Goal: Task Accomplishment & Management: Manage account settings

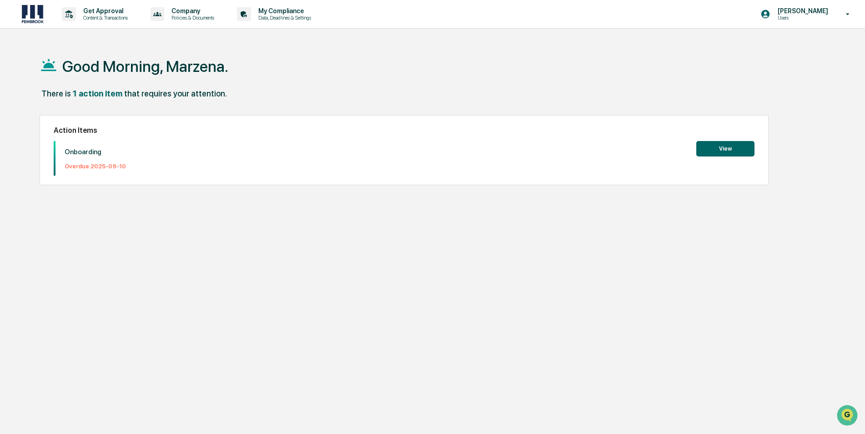
click at [722, 145] on button "View" at bounding box center [725, 148] width 58 height 15
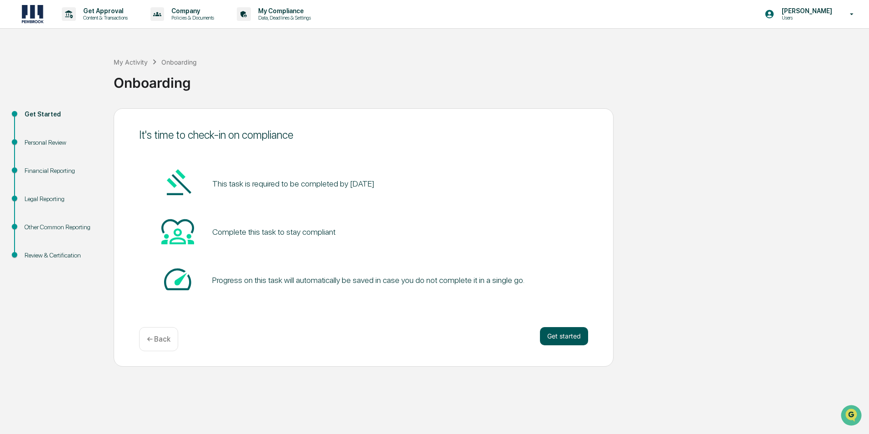
click at [557, 336] on button "Get started" at bounding box center [564, 336] width 48 height 18
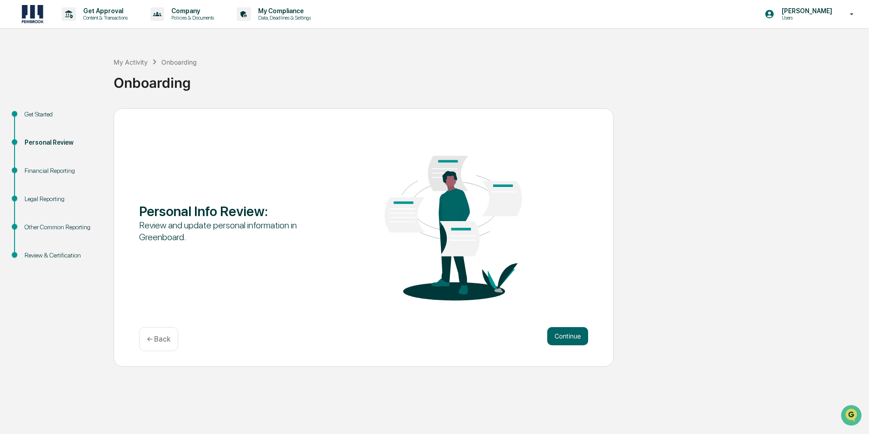
click at [557, 336] on button "Continue" at bounding box center [567, 336] width 41 height 18
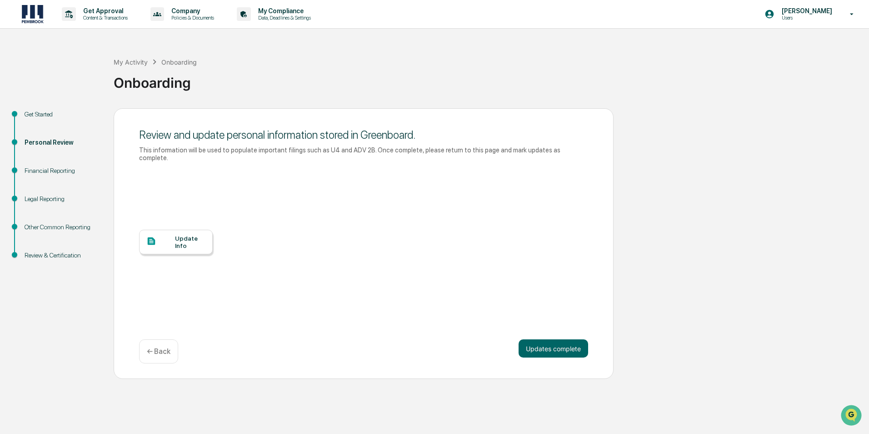
click at [186, 235] on div "Update Info" at bounding box center [190, 242] width 30 height 15
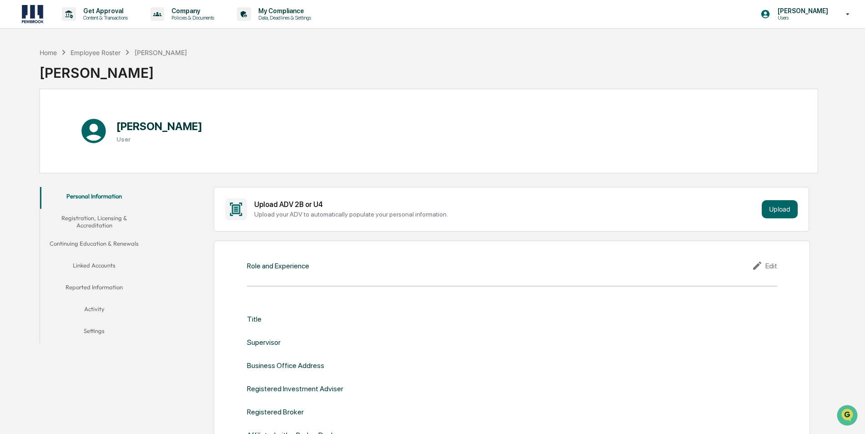
click at [95, 221] on button "Registration, Licensing & Accreditation" at bounding box center [94, 222] width 109 height 26
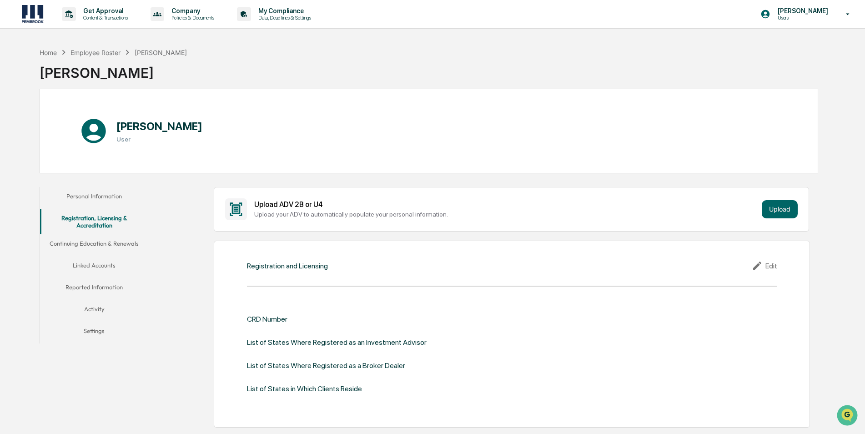
click at [91, 241] on button "Continuing Education & Renewals" at bounding box center [94, 245] width 109 height 22
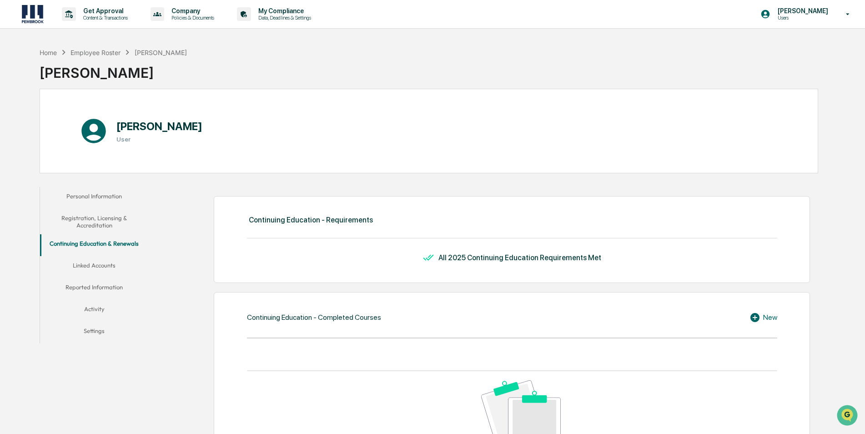
click at [101, 262] on button "Linked Accounts" at bounding box center [94, 267] width 109 height 22
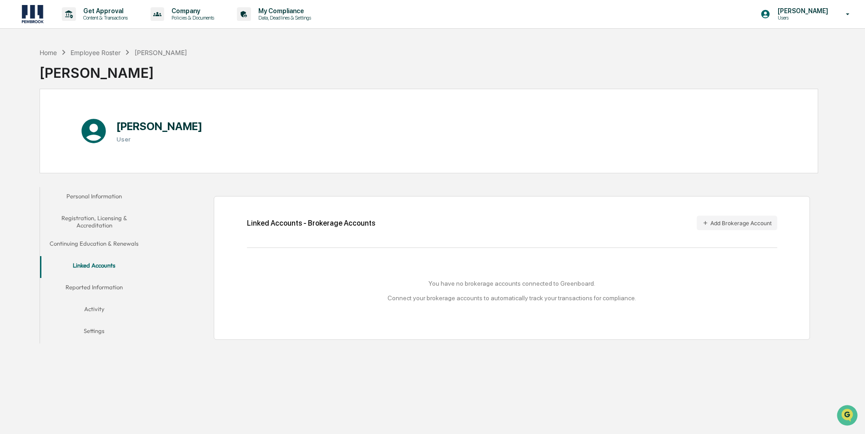
click at [106, 285] on button "Reported Information" at bounding box center [94, 289] width 109 height 22
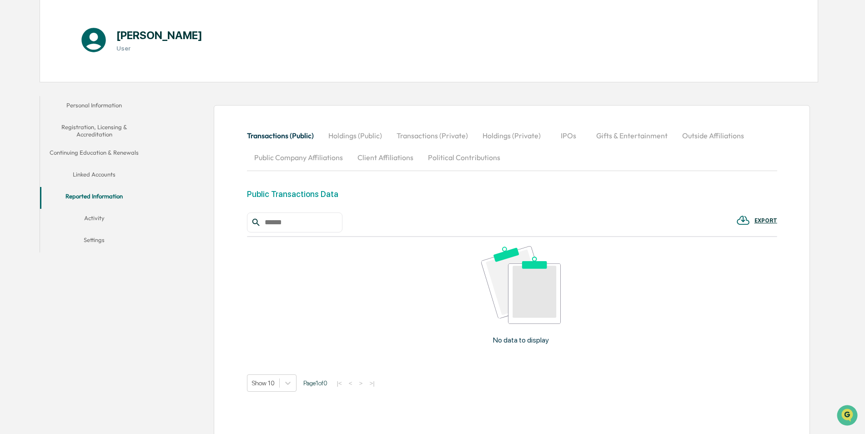
scroll to position [126, 0]
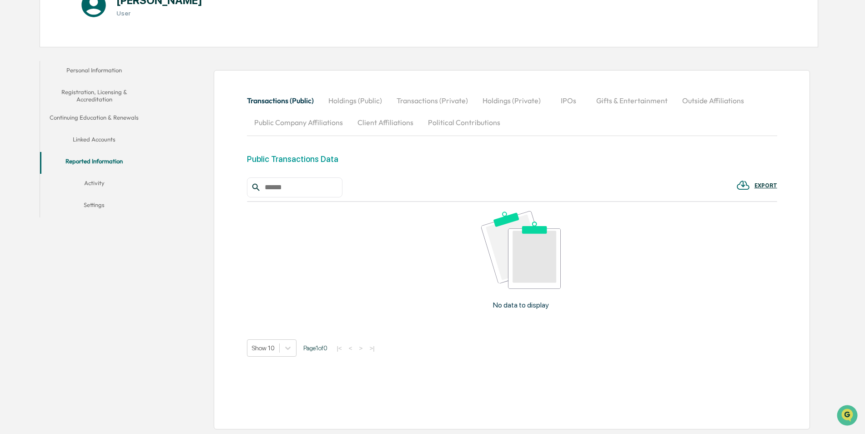
click at [98, 179] on button "Activity" at bounding box center [94, 185] width 109 height 22
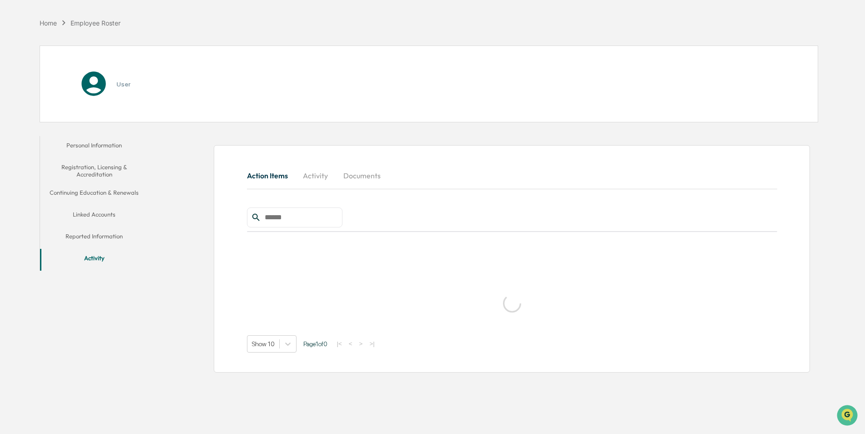
scroll to position [43, 0]
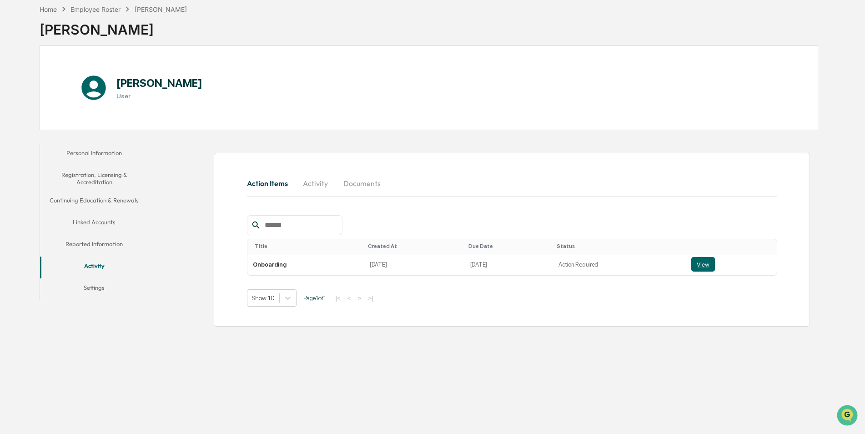
click at [96, 285] on button "Settings" at bounding box center [94, 289] width 109 height 22
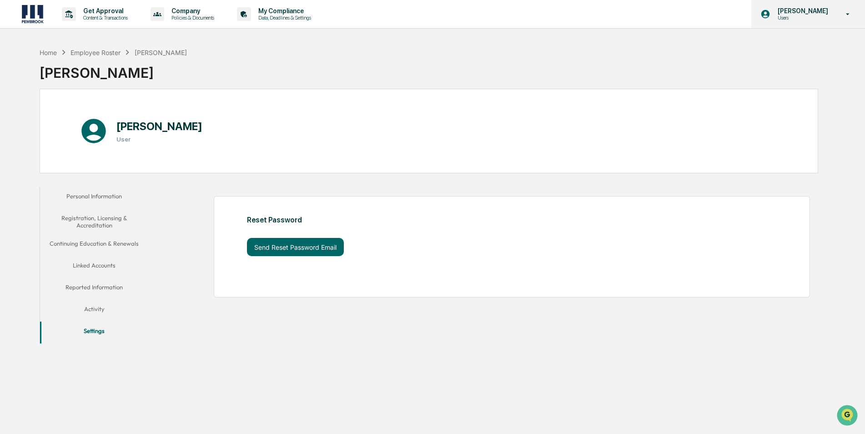
click at [803, 15] on p "Users" at bounding box center [801, 18] width 62 height 6
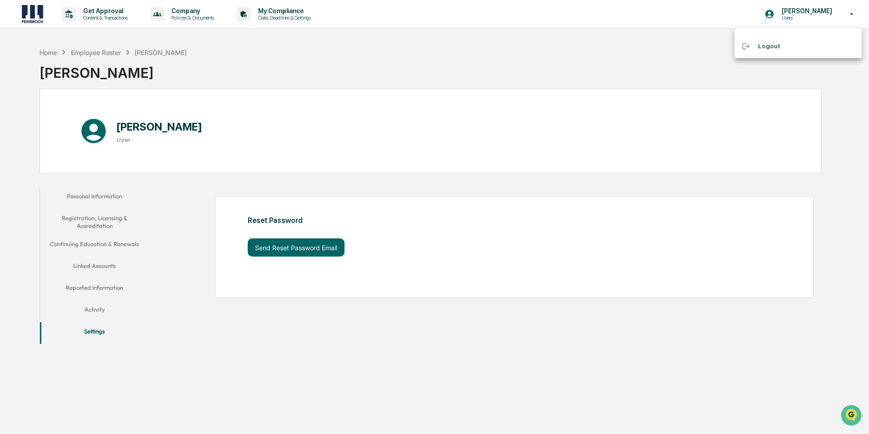
click at [767, 47] on li "Logout" at bounding box center [798, 46] width 127 height 17
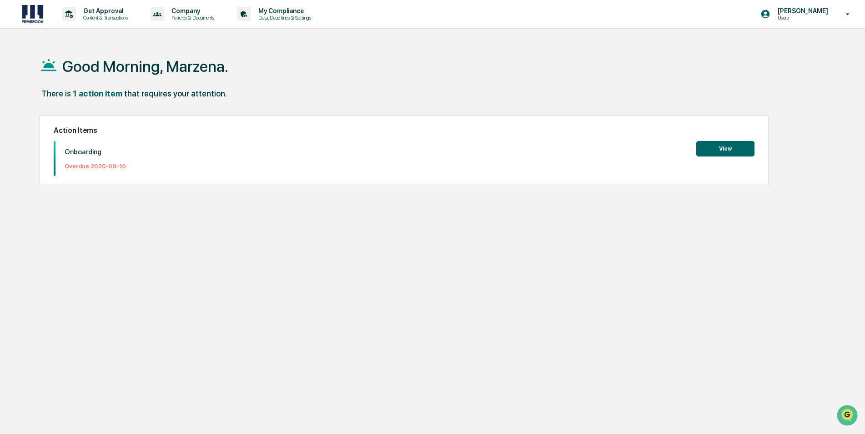
click at [733, 149] on button "View" at bounding box center [725, 148] width 58 height 15
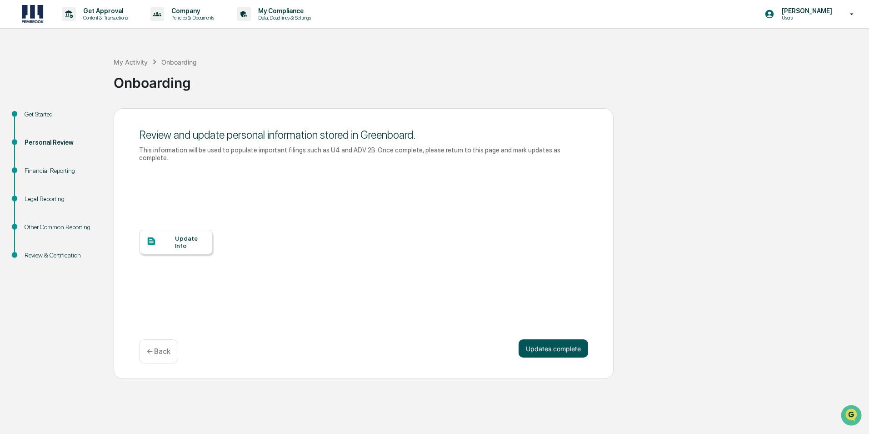
click at [550, 341] on button "Updates complete" at bounding box center [554, 348] width 70 height 18
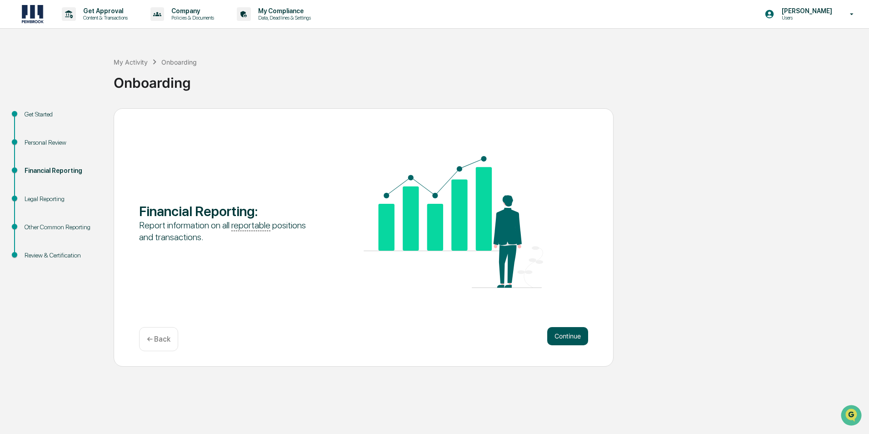
click at [557, 339] on button "Continue" at bounding box center [567, 336] width 41 height 18
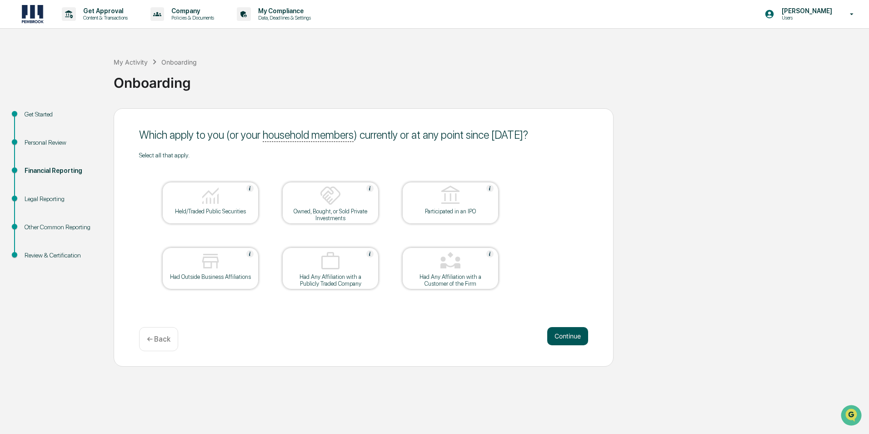
click at [566, 335] on button "Continue" at bounding box center [567, 336] width 41 height 18
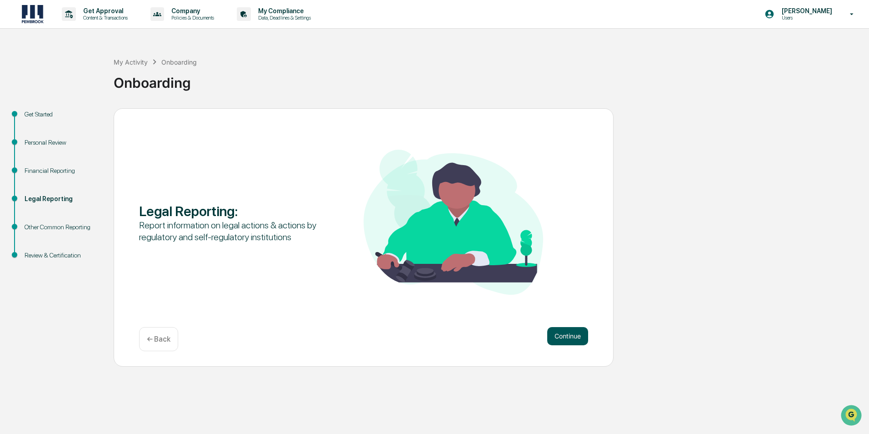
click at [567, 335] on button "Continue" at bounding box center [567, 336] width 41 height 18
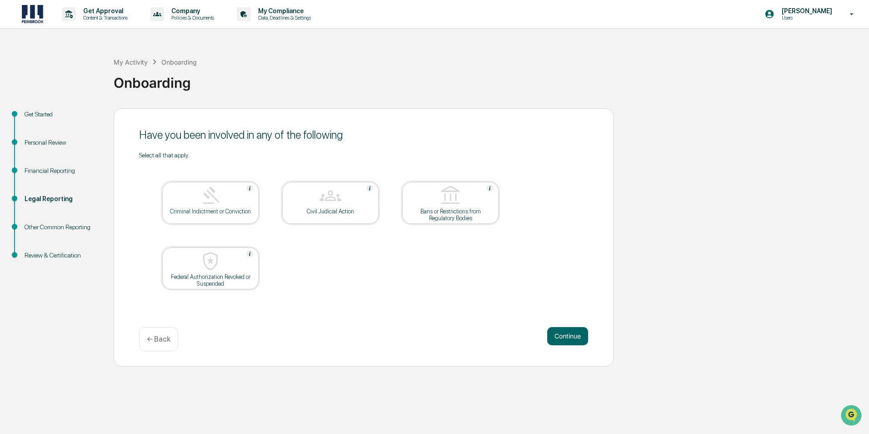
click at [567, 335] on button "Continue" at bounding box center [567, 336] width 41 height 18
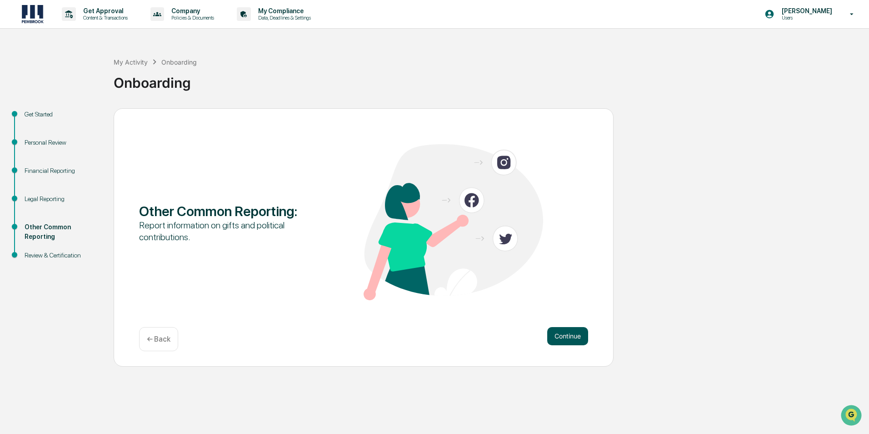
click at [566, 336] on button "Continue" at bounding box center [567, 336] width 41 height 18
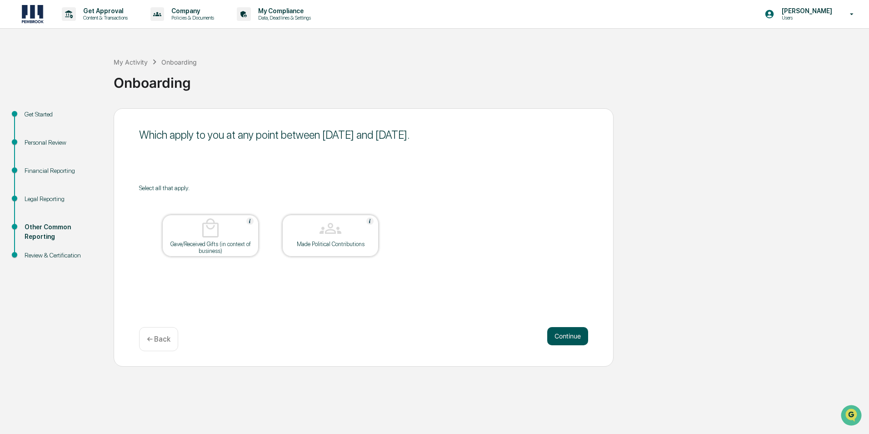
click at [568, 337] on button "Continue" at bounding box center [567, 336] width 41 height 18
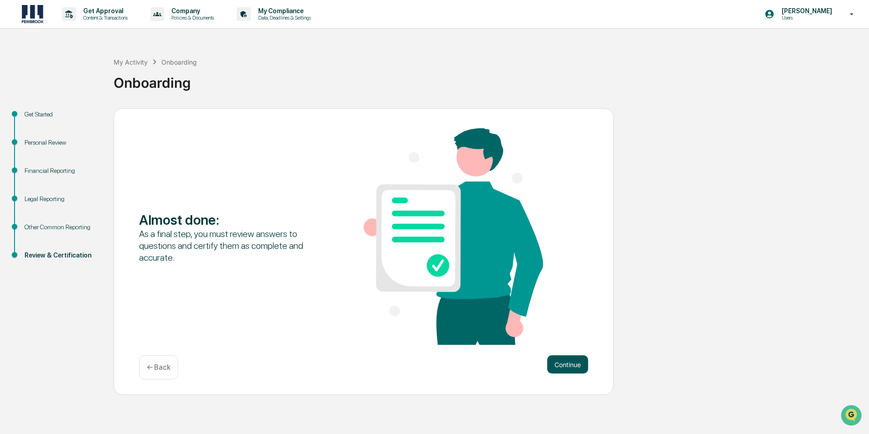
click at [566, 363] on button "Continue" at bounding box center [567, 364] width 41 height 18
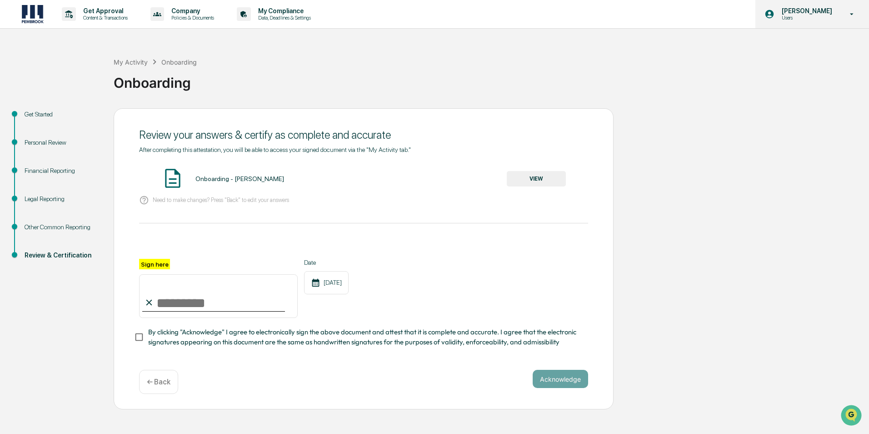
click at [798, 16] on p "Users" at bounding box center [806, 18] width 62 height 6
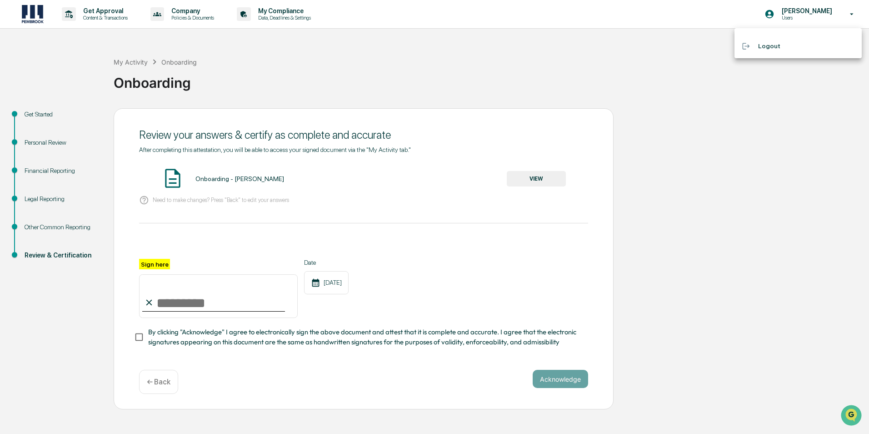
click at [775, 46] on li "Logout" at bounding box center [798, 46] width 127 height 17
